Goal: Find specific page/section

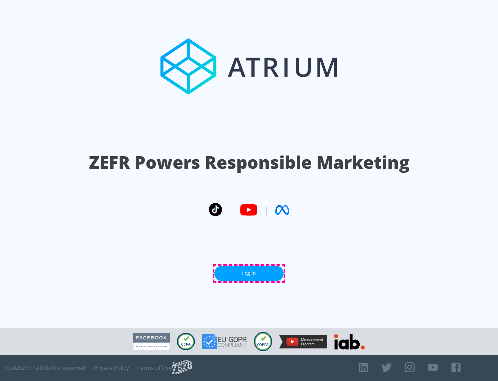
click at [249, 273] on link "Log In" at bounding box center [249, 273] width 69 height 16
